Goal: Feedback & Contribution: Submit feedback/report problem

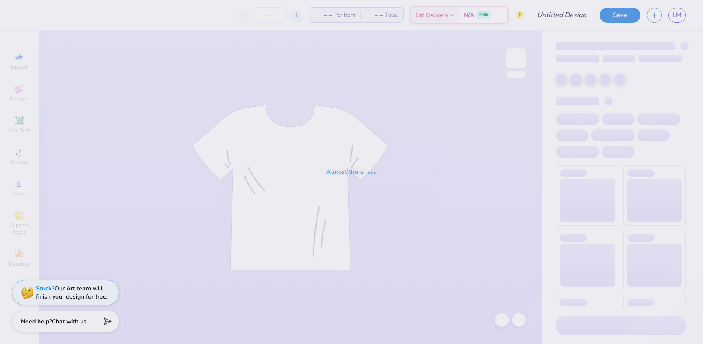
type input "nemem2"
type input "500"
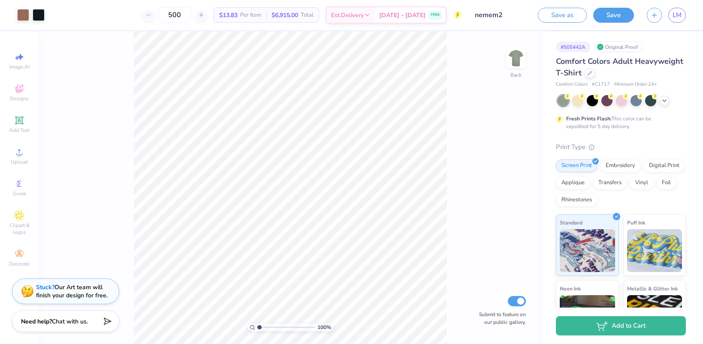
click at [49, 285] on strong "Stuck?" at bounding box center [45, 287] width 18 height 8
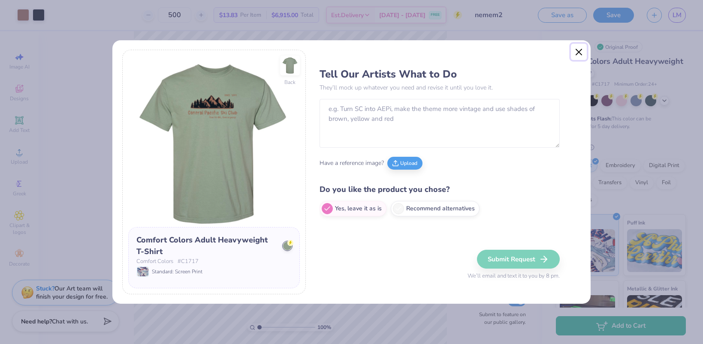
click at [581, 51] on button "Close" at bounding box center [579, 52] width 16 height 16
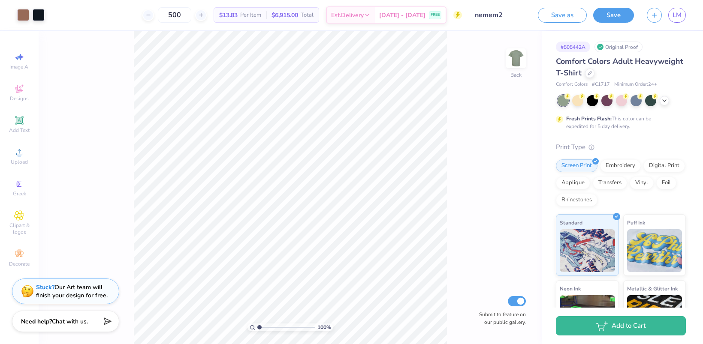
click at [49, 287] on strong "Stuck?" at bounding box center [45, 287] width 18 height 8
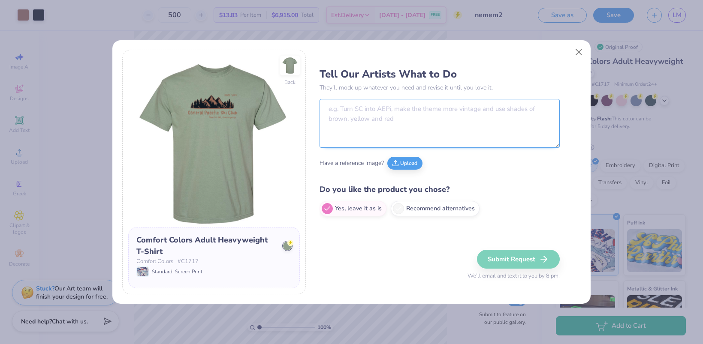
click at [424, 138] on textarea at bounding box center [439, 123] width 240 height 49
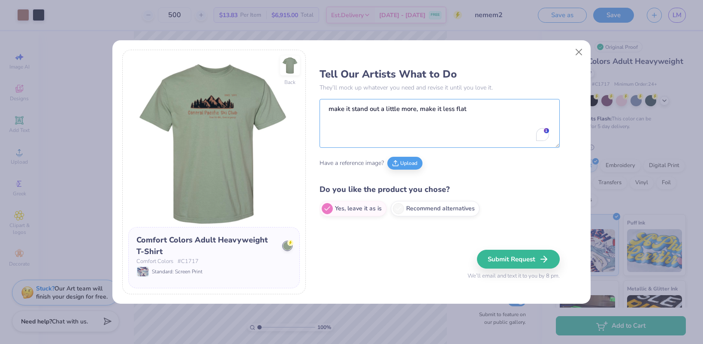
type textarea "make it stand out a little more, make it less flat"
click at [514, 196] on div "Do you like the product you chose? Yes, leave it as is Recommend alternatives" at bounding box center [439, 200] width 240 height 33
click at [500, 258] on button "Submit Request" at bounding box center [519, 259] width 83 height 19
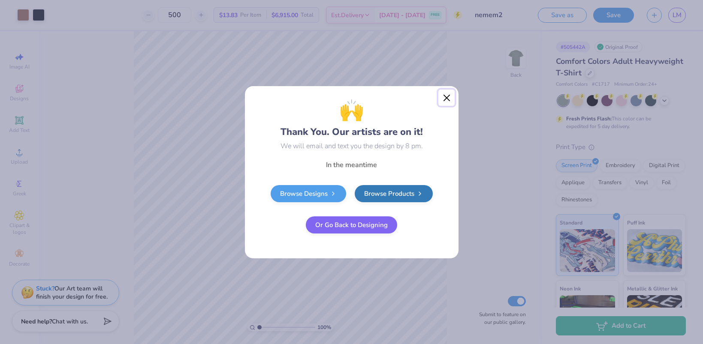
click at [444, 94] on button "Close" at bounding box center [446, 98] width 16 height 16
